Goal: Transaction & Acquisition: Purchase product/service

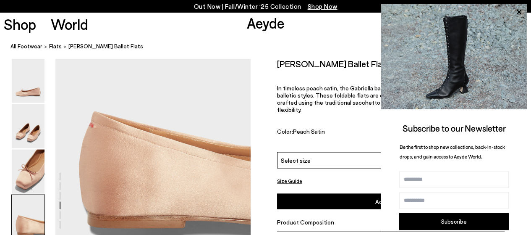
scroll to position [774, 0]
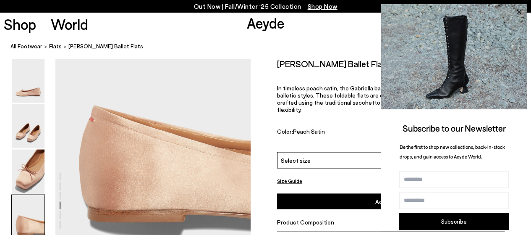
click at [522, 11] on icon at bounding box center [519, 12] width 11 height 11
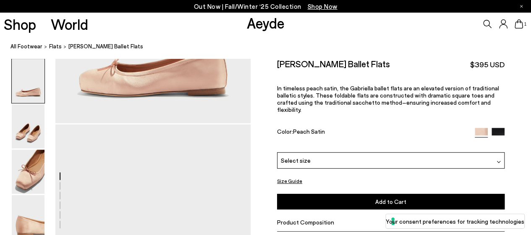
scroll to position [0, 0]
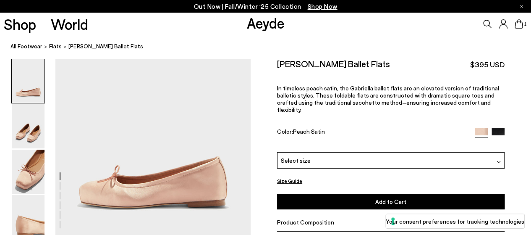
click at [53, 45] on span "flats" at bounding box center [55, 46] width 13 height 7
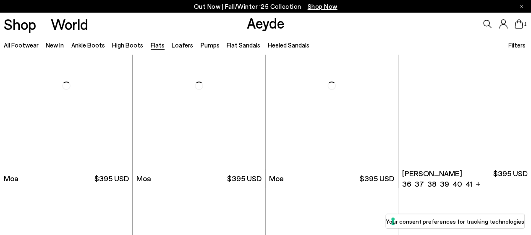
scroll to position [1536, 0]
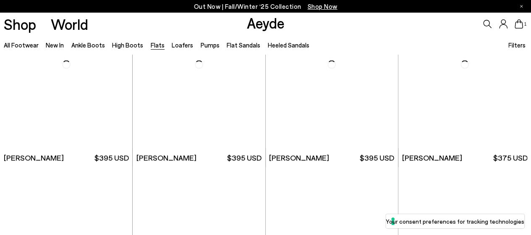
scroll to position [2486, 0]
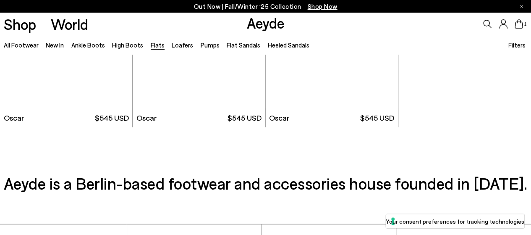
scroll to position [4009, 0]
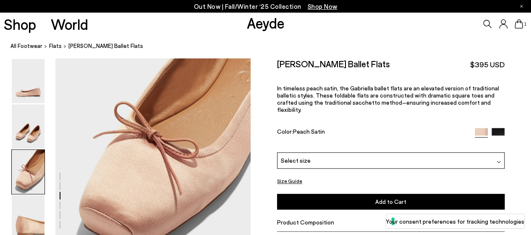
scroll to position [484, 0]
click at [496, 128] on img at bounding box center [498, 134] width 13 height 13
